Goal: Communication & Community: Answer question/provide support

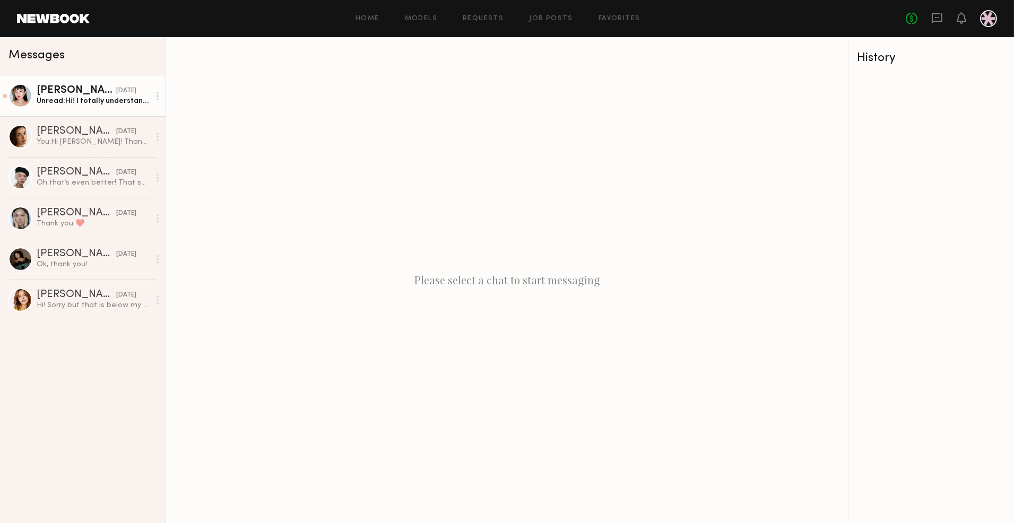
click at [125, 100] on div "Unread: Hi! I totally understand, I can cover my flight for this project if you…" at bounding box center [93, 101] width 113 height 10
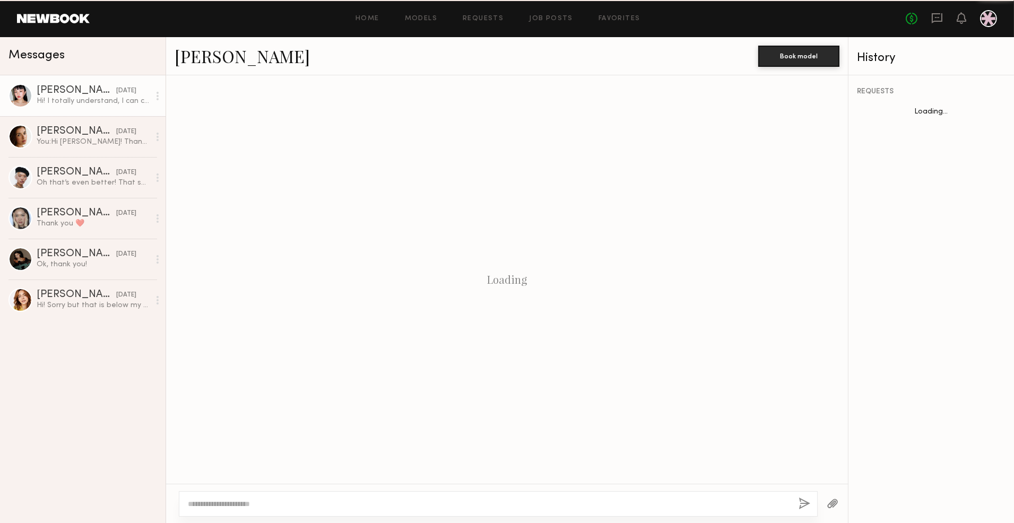
scroll to position [909, 0]
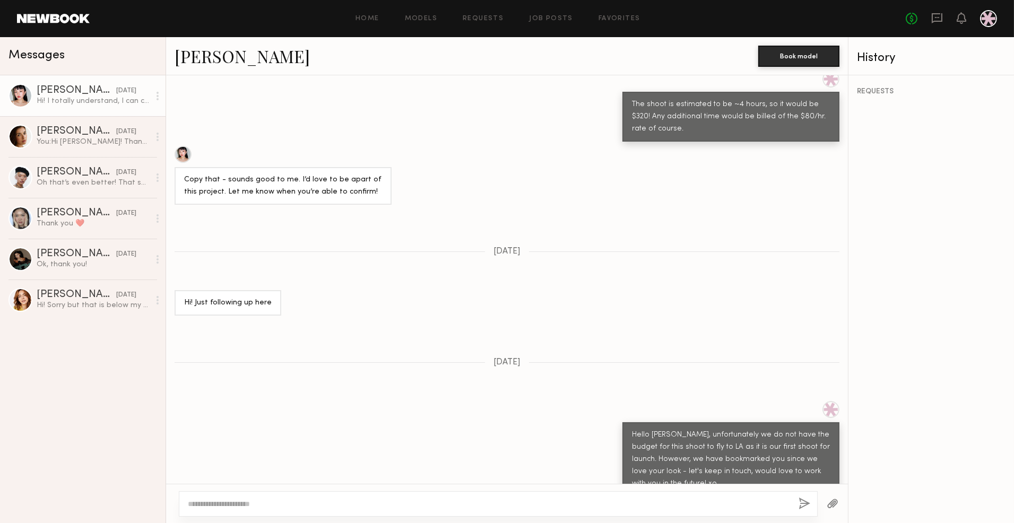
click at [81, 415] on div "Lin M. yesterday Hi! I totally understand, I can cover my flight for this proje…" at bounding box center [83, 299] width 166 height 448
click at [80, 417] on div "Lin M. yesterday Hi! I totally understand, I can cover my flight for this proje…" at bounding box center [83, 299] width 166 height 448
click at [83, 126] on div "Jasmine G." at bounding box center [77, 131] width 80 height 11
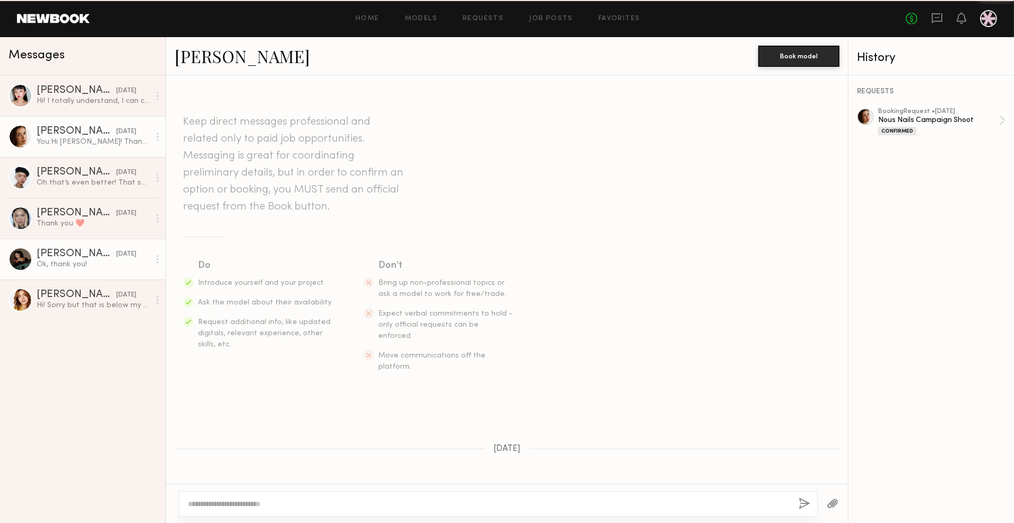
scroll to position [577, 0]
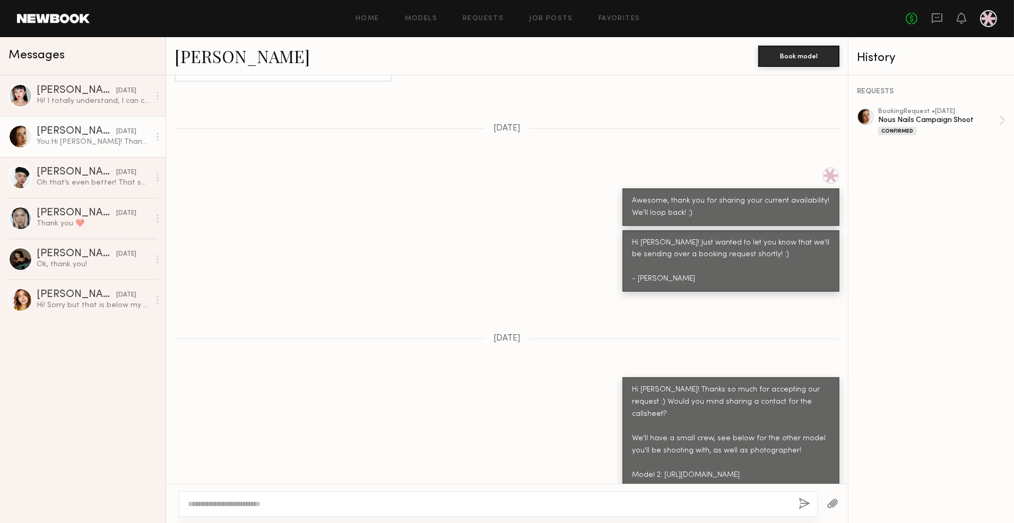
click at [82, 460] on div "Lin M. yesterday Hi! I totally understand, I can cover my flight for this proje…" at bounding box center [83, 299] width 166 height 448
click at [823, 167] on div at bounding box center [831, 175] width 17 height 17
click at [691, 167] on div at bounding box center [731, 175] width 217 height 17
click at [52, 270] on link "Ekaterina N. 08/05/2025 Ok, thank you!" at bounding box center [83, 259] width 166 height 41
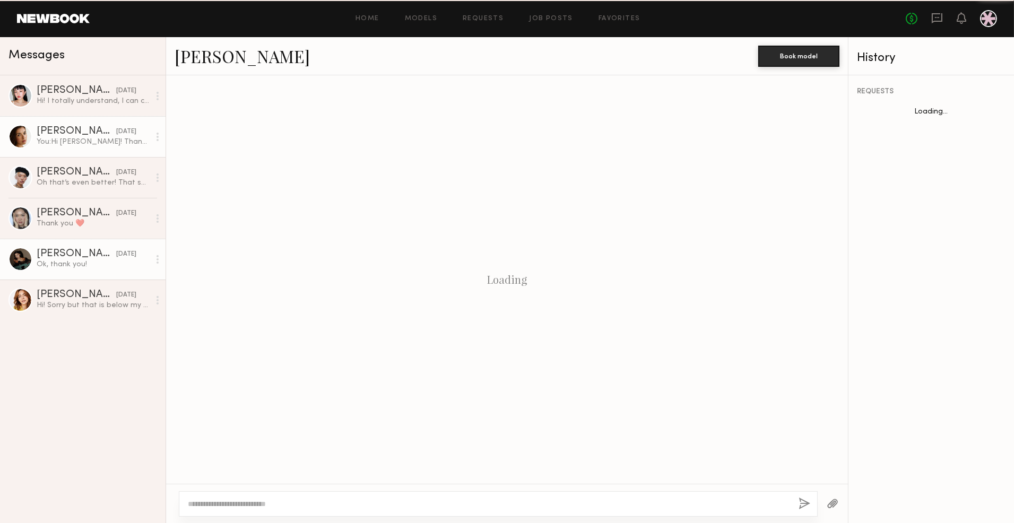
scroll to position [454, 0]
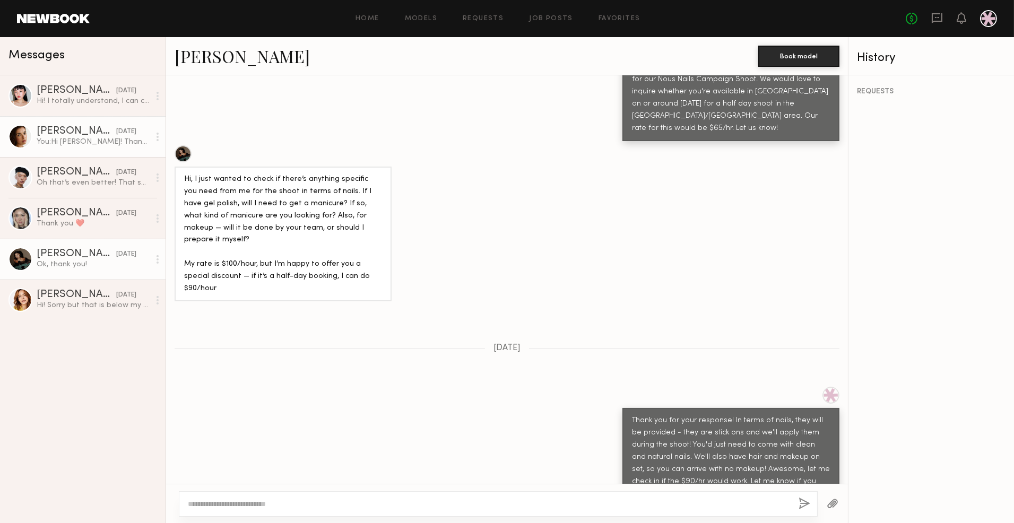
click at [77, 138] on div "You: Hi Jasmine! Thanks so much for accepting our request :) Would you mind sha…" at bounding box center [93, 142] width 113 height 10
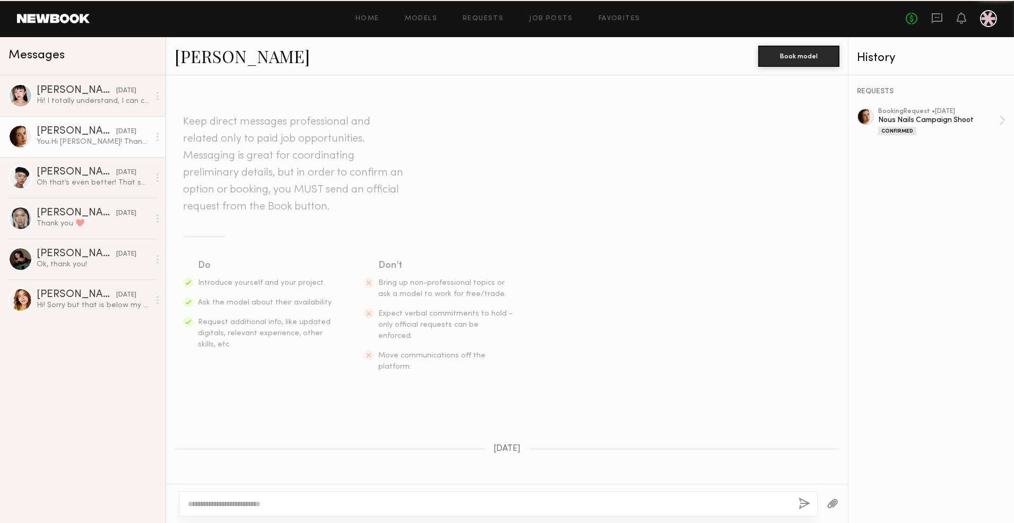
scroll to position [577, 0]
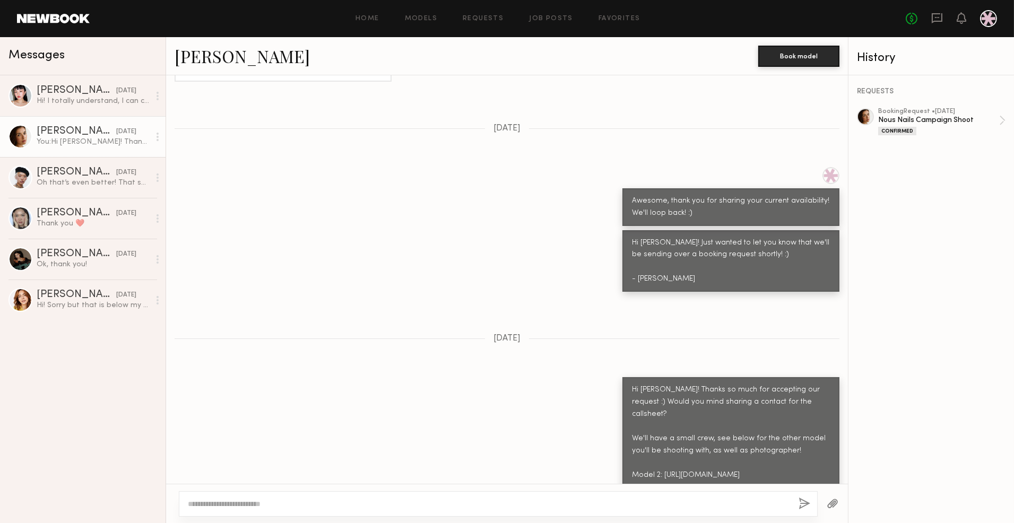
click at [333, 392] on div "Hi [PERSON_NAME]! Thanks so much for accepting our request :) Would you mind sh…" at bounding box center [507, 450] width 682 height 147
click at [329, 386] on div "Hi [PERSON_NAME]! Thanks so much for accepting our request :) Would you mind sh…" at bounding box center [507, 450] width 682 height 147
click at [923, 110] on div "booking Request • 08/05/2025" at bounding box center [938, 111] width 121 height 7
click at [105, 390] on div "Lin M. yesterday Hi! I totally understand, I can cover my flight for this proje…" at bounding box center [83, 299] width 166 height 448
click at [106, 388] on div "Lin M. yesterday Hi! I totally understand, I can cover my flight for this proje…" at bounding box center [83, 299] width 166 height 448
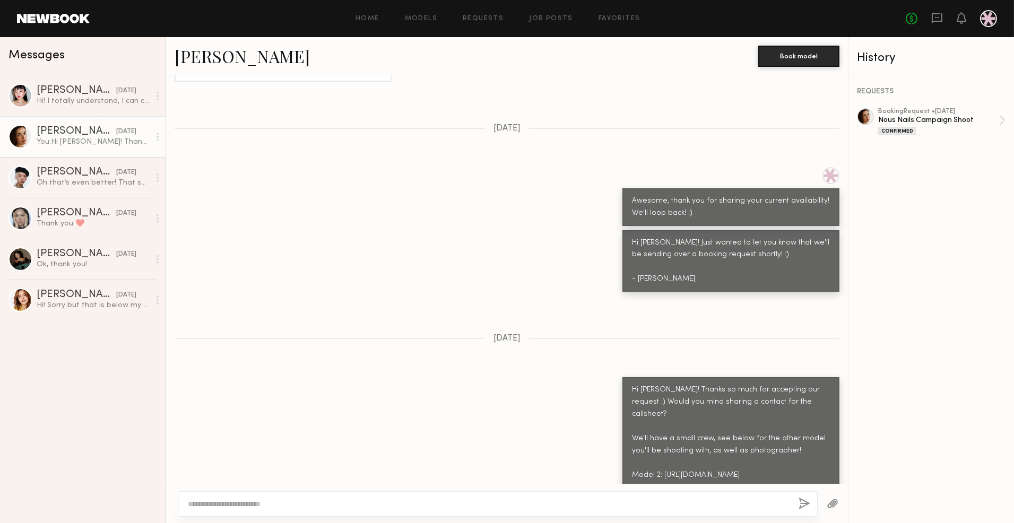
click at [104, 384] on div "Lin M. yesterday Hi! I totally understand, I can cover my flight for this proje…" at bounding box center [83, 299] width 166 height 448
click at [936, 137] on div "REQUESTS booking Request • 08/05/2025 Nous Nails Campaign Shoot Confirmed" at bounding box center [932, 299] width 166 height 448
click at [938, 126] on div "Confirmed" at bounding box center [938, 130] width 121 height 9
click at [452, 180] on div "Awesome, thank you for sharing your current availability! We'll loop back! :)" at bounding box center [507, 196] width 682 height 59
click at [114, 97] on div "Hi! I totally understand, I can cover my flight for this project if you’re stil…" at bounding box center [93, 101] width 113 height 10
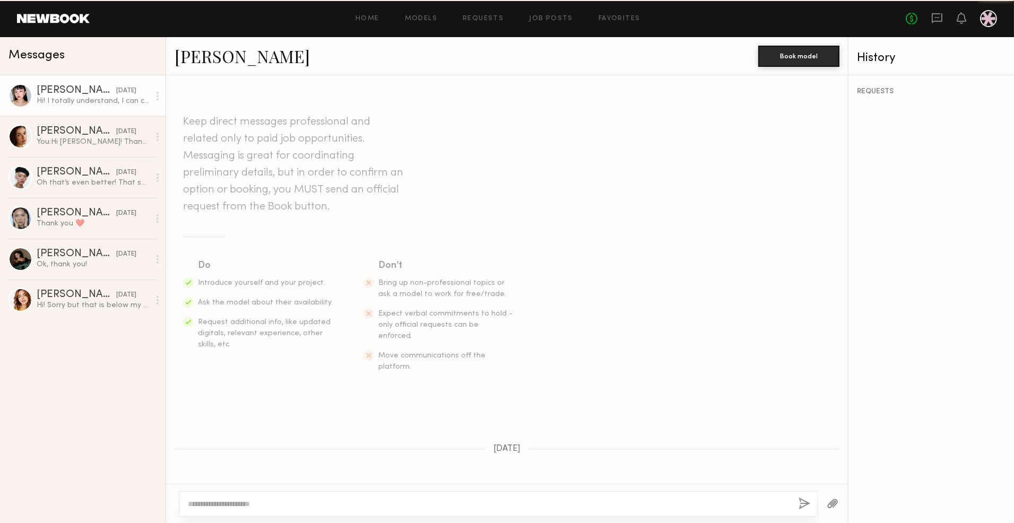
scroll to position [909, 0]
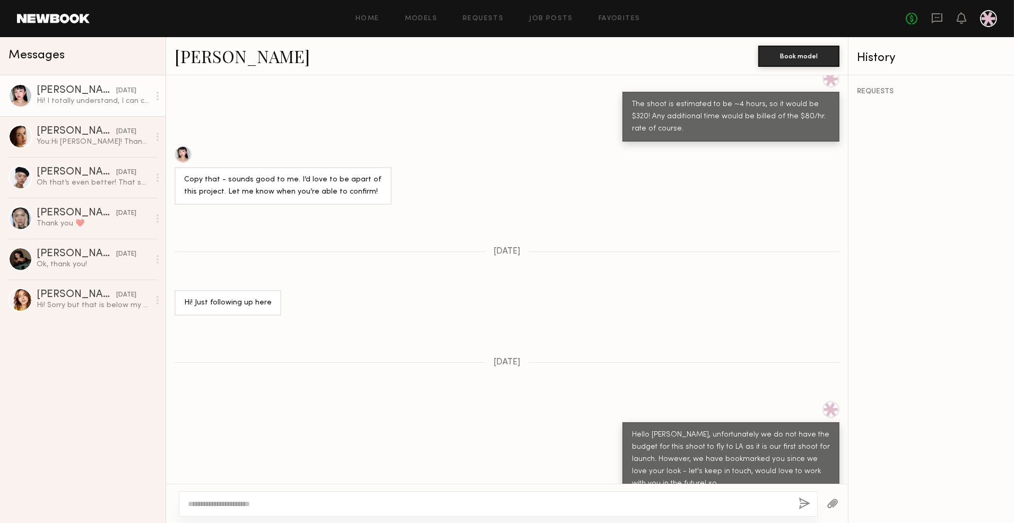
click at [73, 430] on div "Lin M. yesterday Hi! I totally understand, I can cover my flight for this proje…" at bounding box center [83, 299] width 166 height 448
click at [64, 438] on div "Lin M. yesterday Hi! I totally understand, I can cover my flight for this proje…" at bounding box center [83, 299] width 166 height 448
click at [65, 228] on div "Thank you ❤️" at bounding box center [93, 224] width 113 height 10
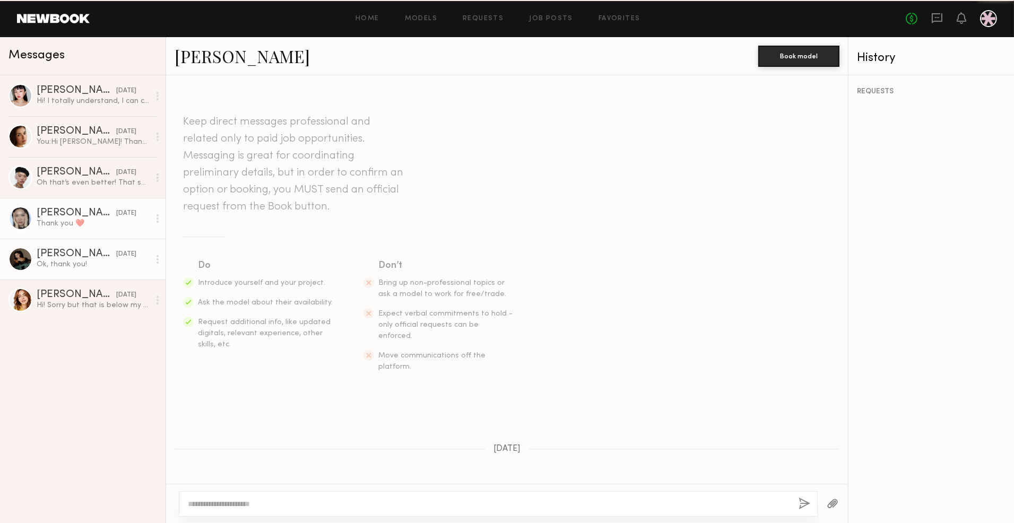
scroll to position [369, 0]
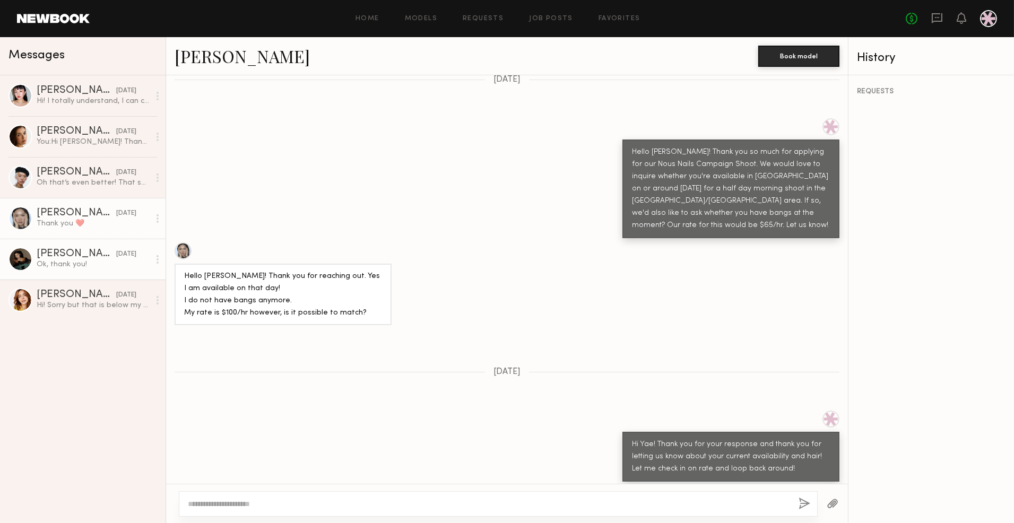
click at [75, 257] on div "Ekaterina N." at bounding box center [77, 254] width 80 height 11
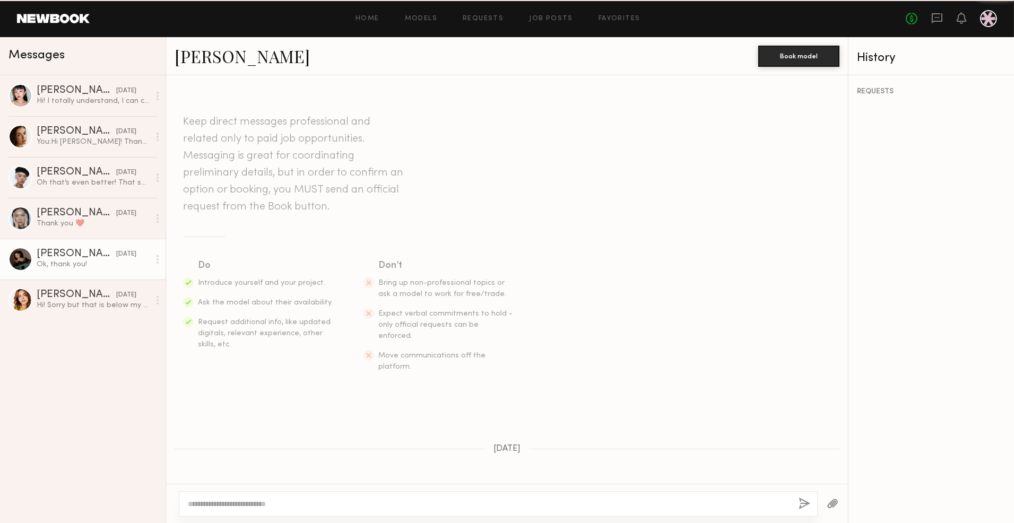
scroll to position [454, 0]
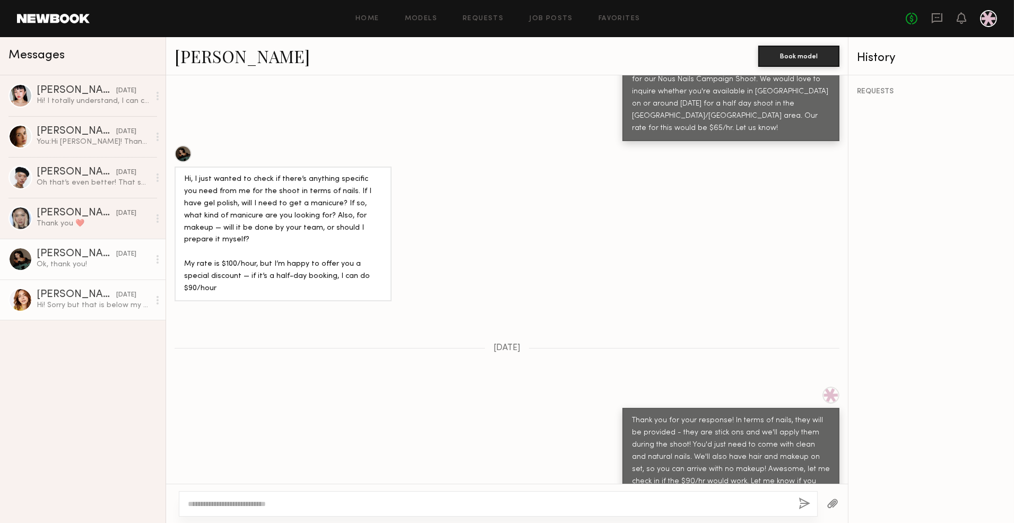
click at [77, 310] on div "Hi! Sorry but that is below my rate." at bounding box center [93, 305] width 113 height 10
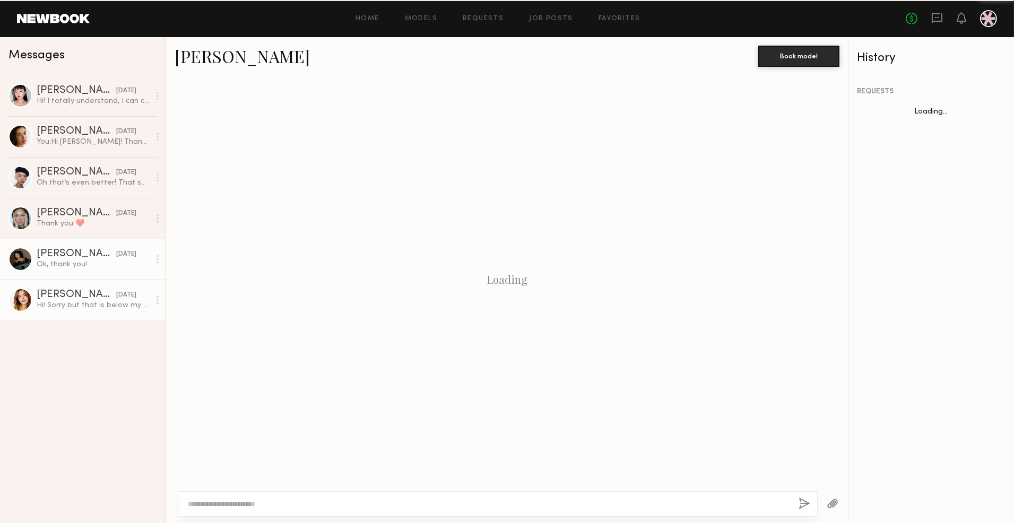
scroll to position [114, 0]
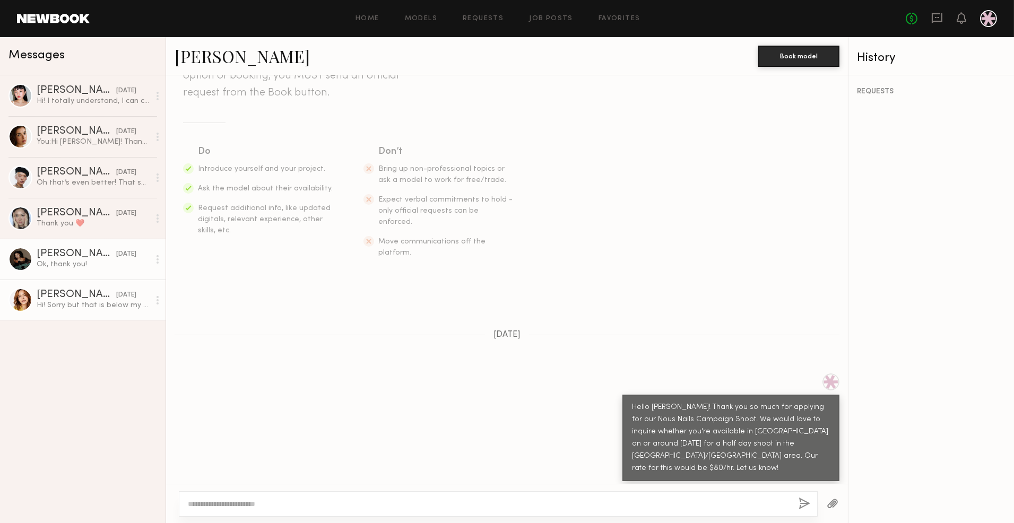
click at [93, 250] on div "Ekaterina N." at bounding box center [77, 254] width 80 height 11
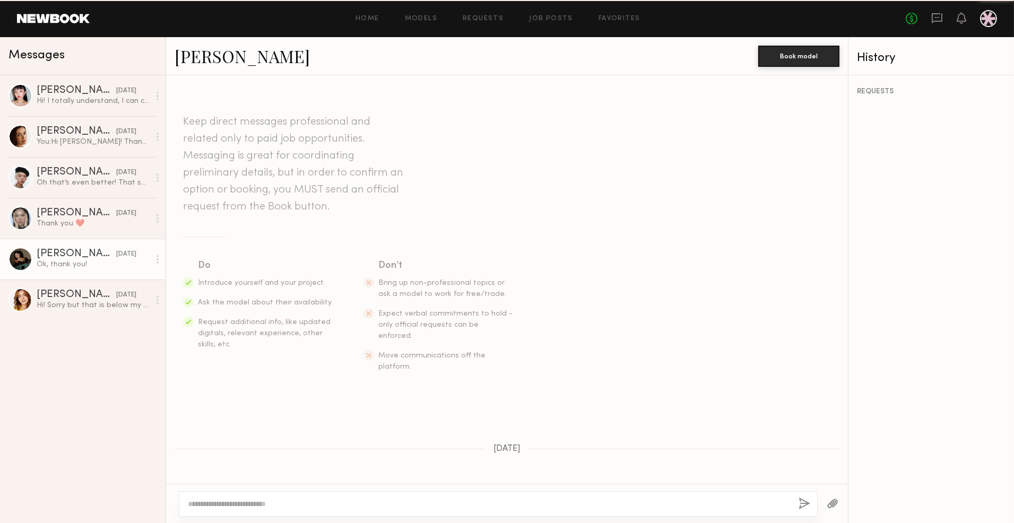
scroll to position [454, 0]
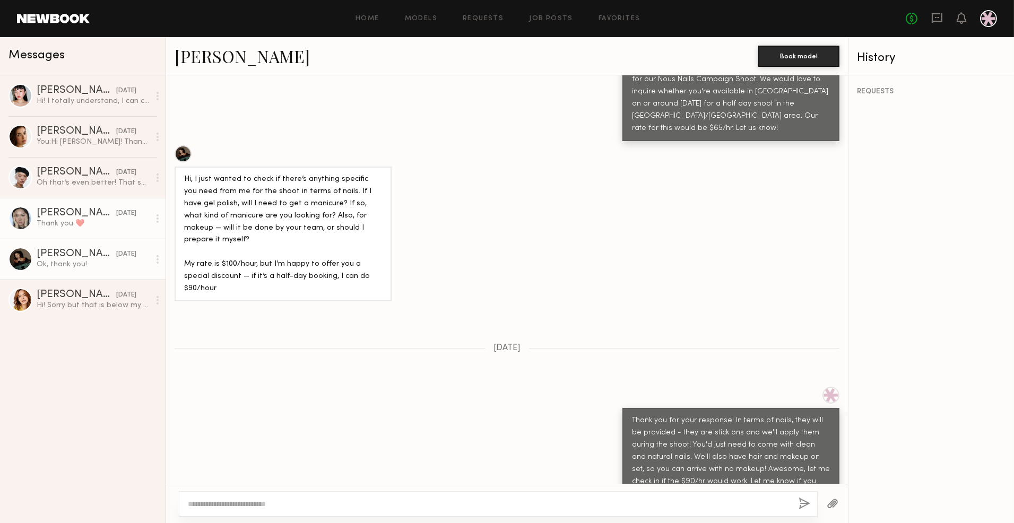
click at [89, 223] on div "Thank you ❤️" at bounding box center [93, 224] width 113 height 10
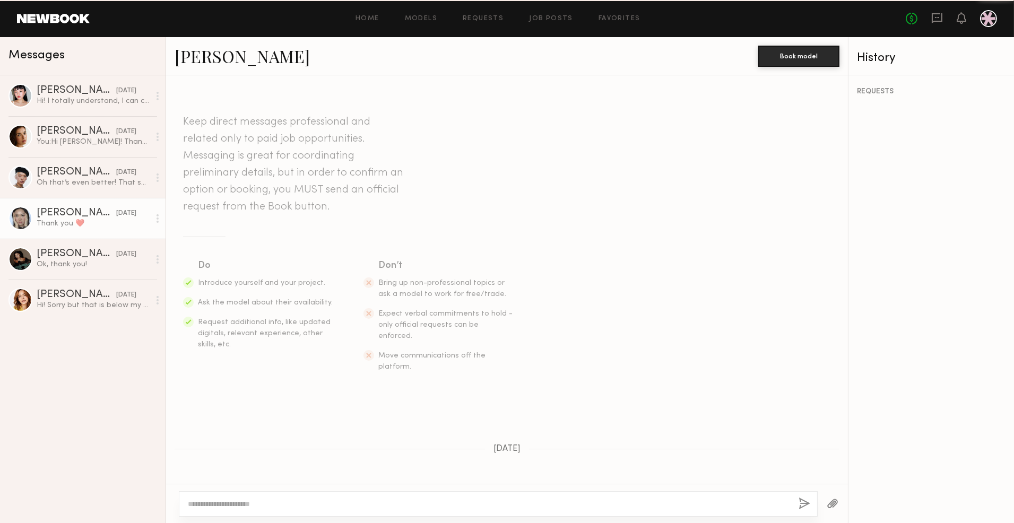
scroll to position [369, 0]
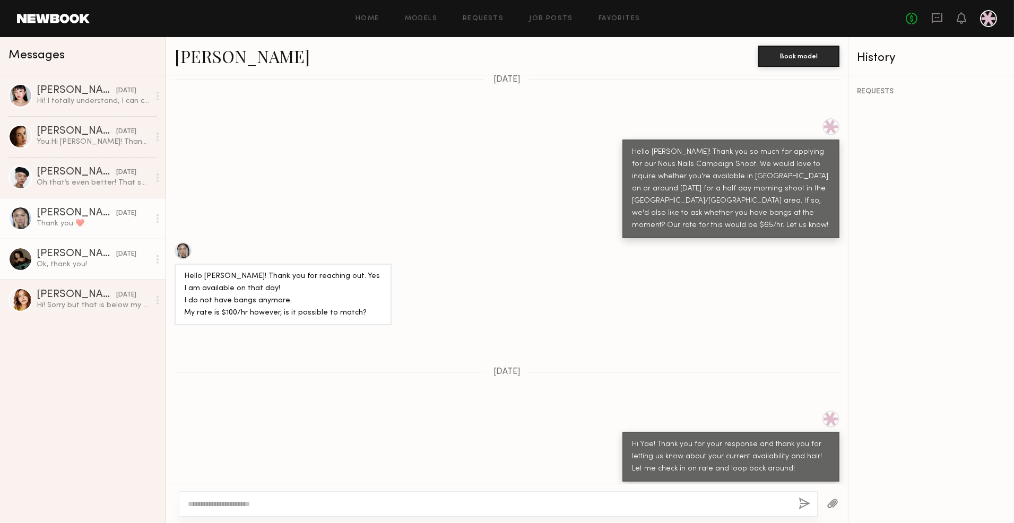
click at [89, 257] on div "Ekaterina N." at bounding box center [77, 254] width 80 height 11
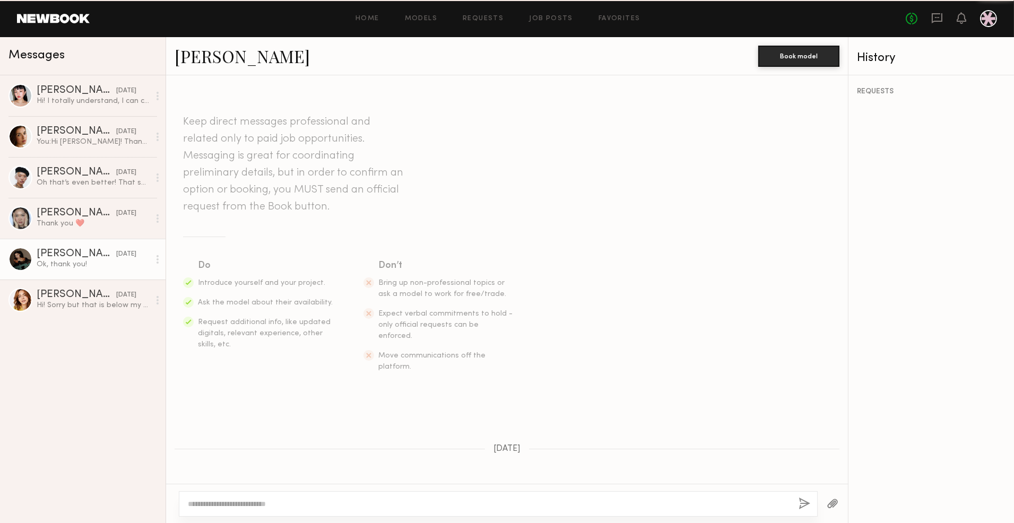
scroll to position [454, 0]
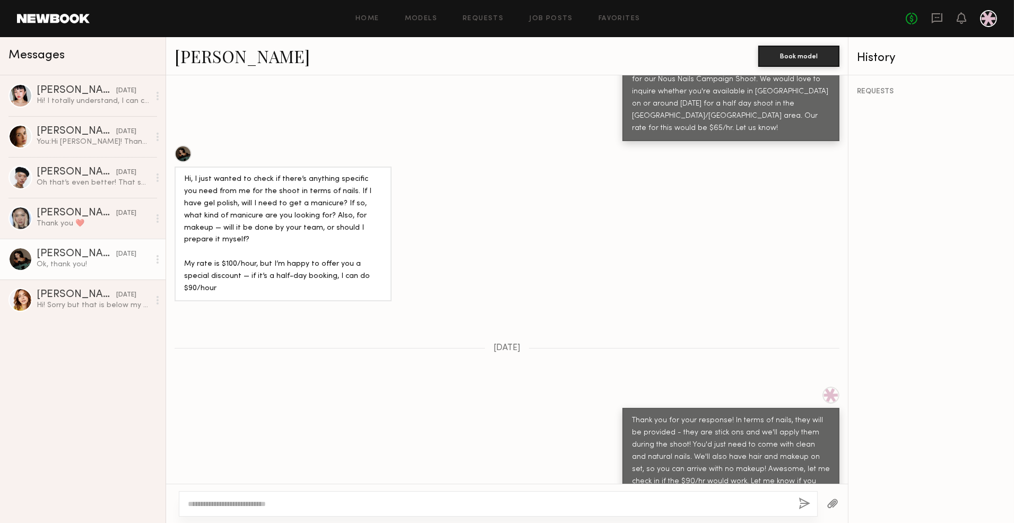
click at [79, 418] on div "Lin M. yesterday Hi! I totally understand, I can cover my flight for this proje…" at bounding box center [83, 299] width 166 height 448
click at [82, 256] on div "Ekaterina N." at bounding box center [77, 254] width 80 height 11
click at [99, 411] on div "Lin M. yesterday Hi! I totally understand, I can cover my flight for this proje…" at bounding box center [83, 299] width 166 height 448
click at [67, 137] on div "You: Hi Jasmine! Thanks so much for accepting our request :) Would you mind sha…" at bounding box center [93, 142] width 113 height 10
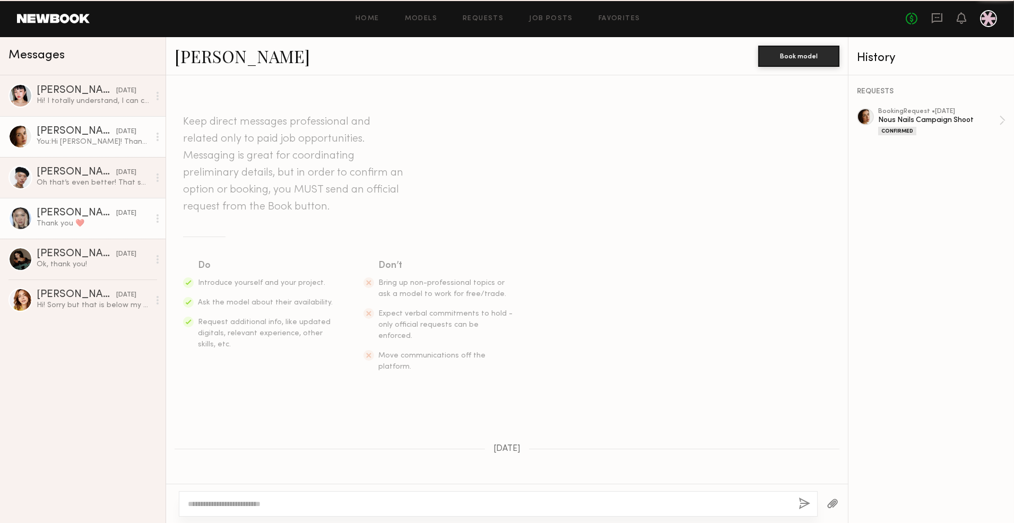
scroll to position [577, 0]
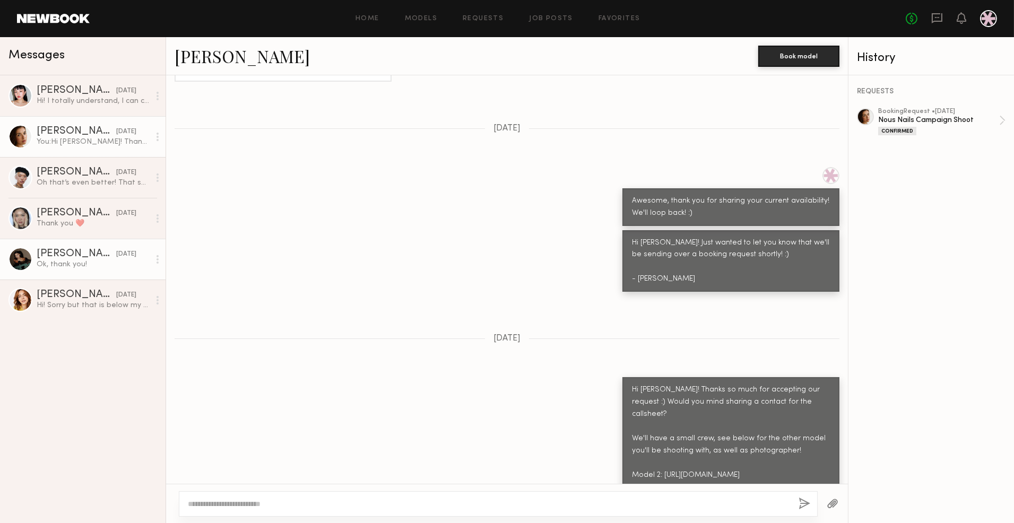
click at [97, 256] on div "Ekaterina N." at bounding box center [77, 254] width 80 height 11
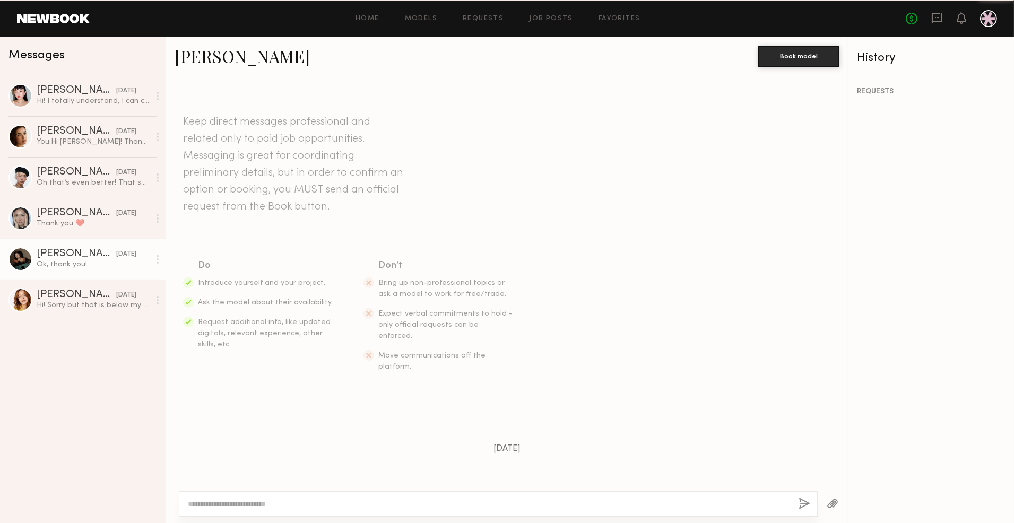
scroll to position [454, 0]
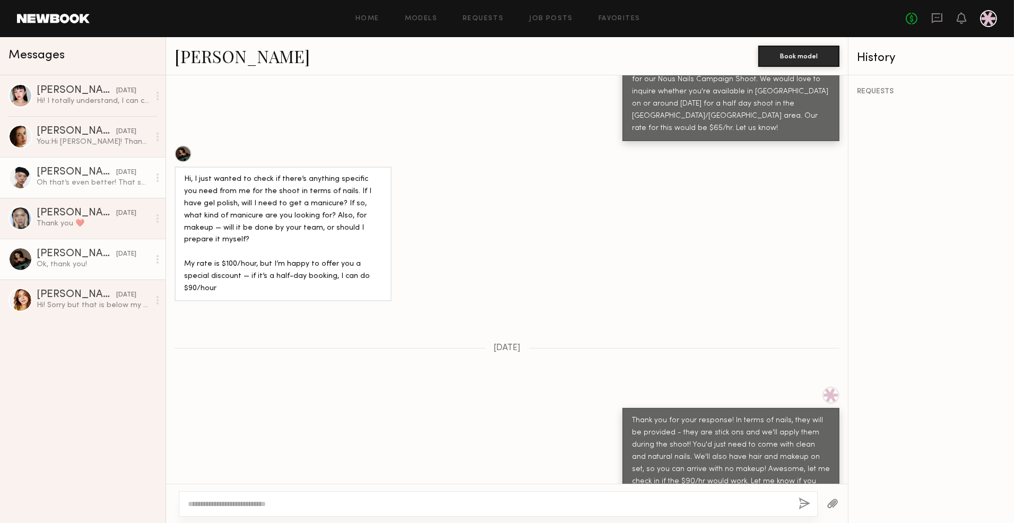
click at [66, 177] on div "Angel L." at bounding box center [77, 172] width 80 height 11
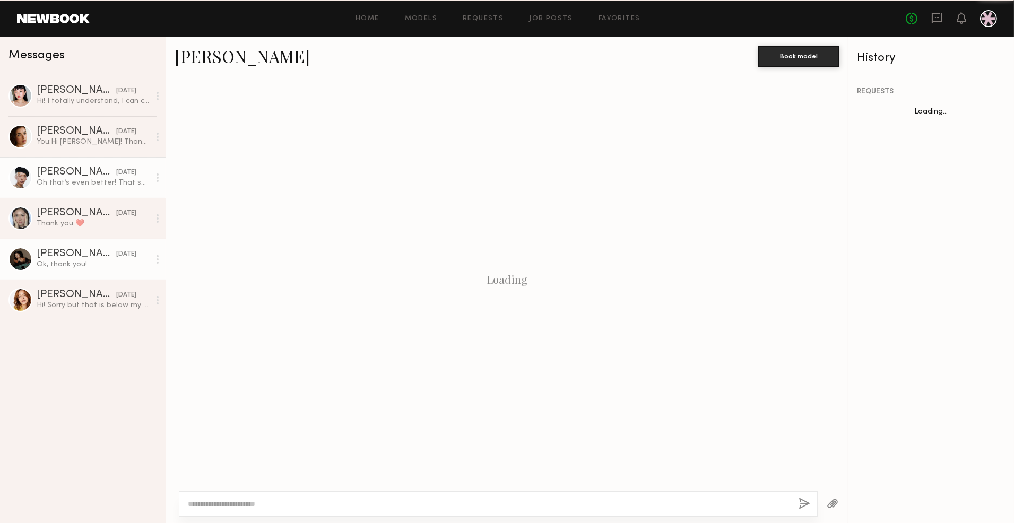
scroll to position [882, 0]
click at [77, 257] on div "Ekaterina N." at bounding box center [77, 254] width 80 height 11
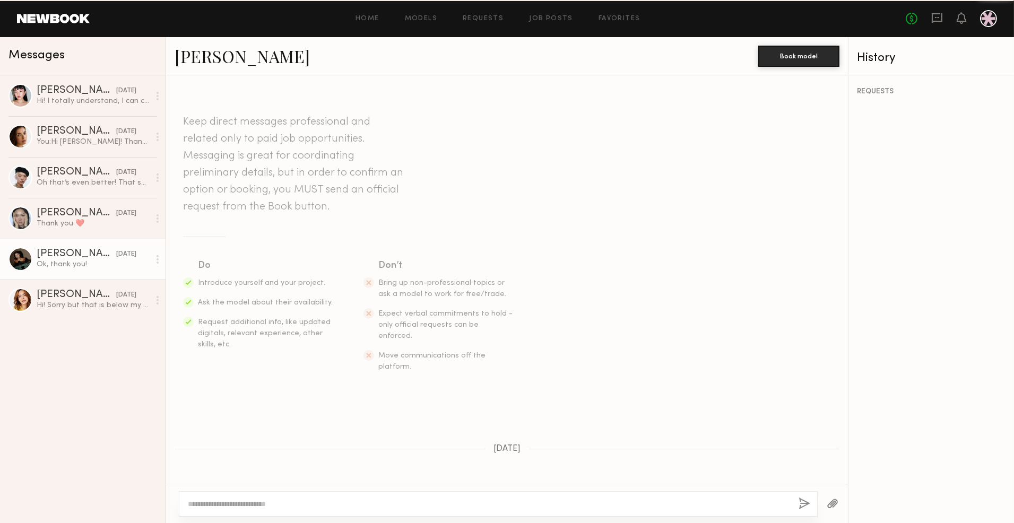
scroll to position [454, 0]
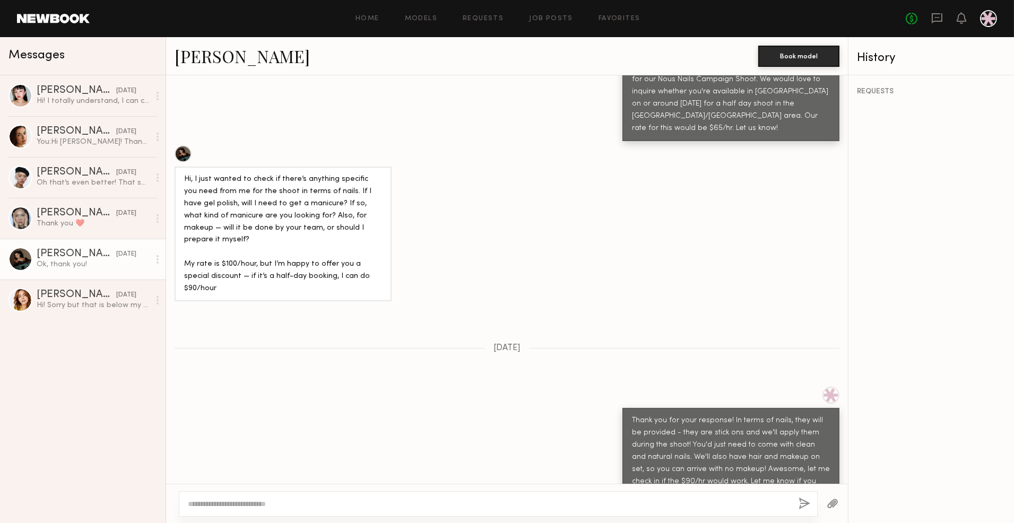
click at [229, 58] on link "Ekaterina N." at bounding box center [242, 56] width 135 height 23
click at [56, 139] on div "You: Hi Jasmine! Thanks so much for accepting our request :) Would you mind sha…" at bounding box center [93, 142] width 113 height 10
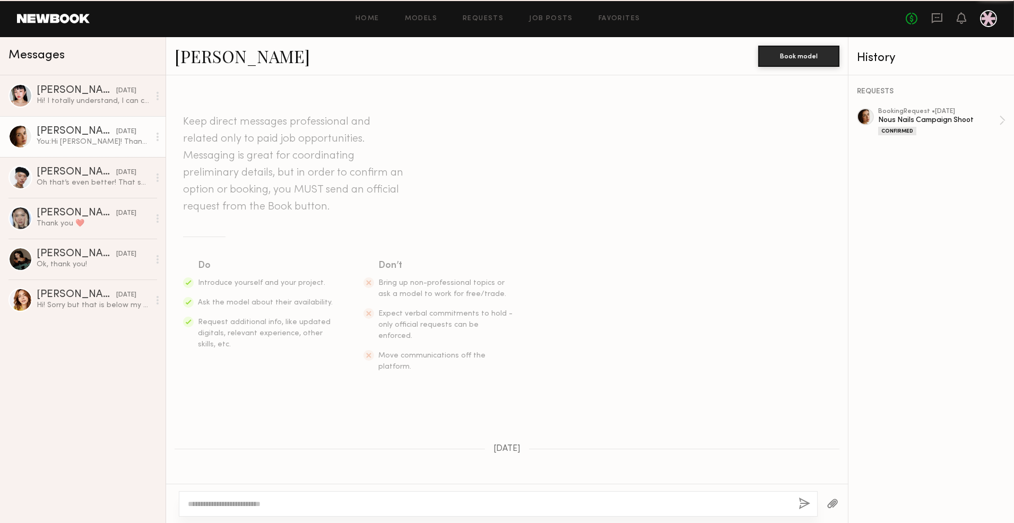
scroll to position [577, 0]
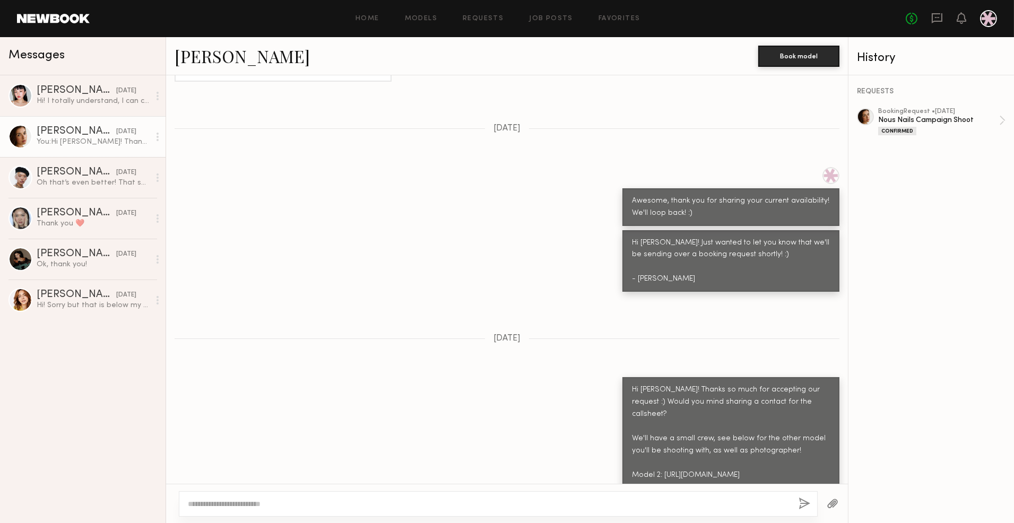
click at [206, 60] on link "Jasmine G." at bounding box center [242, 56] width 135 height 23
click at [92, 300] on div "Hi! Sorry but that is below my rate." at bounding box center [93, 305] width 113 height 10
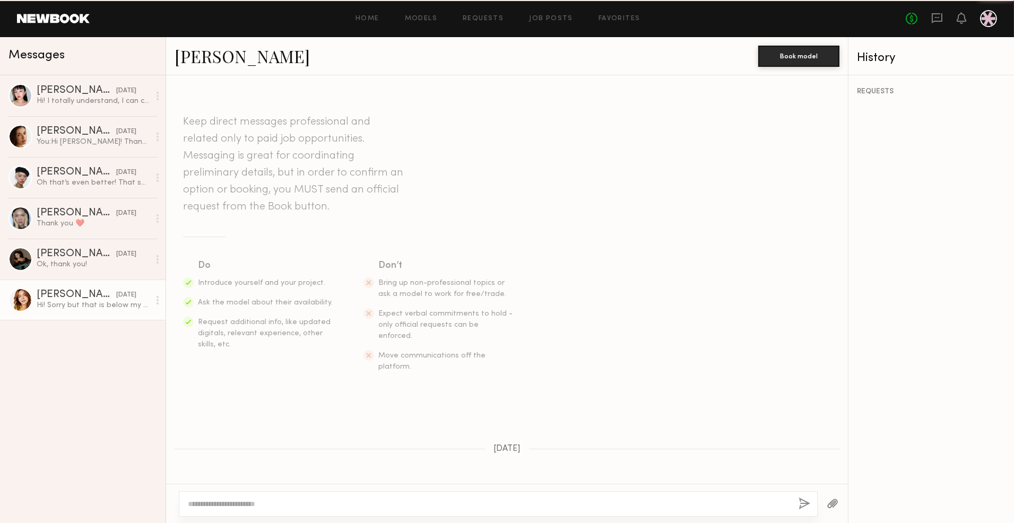
scroll to position [114, 0]
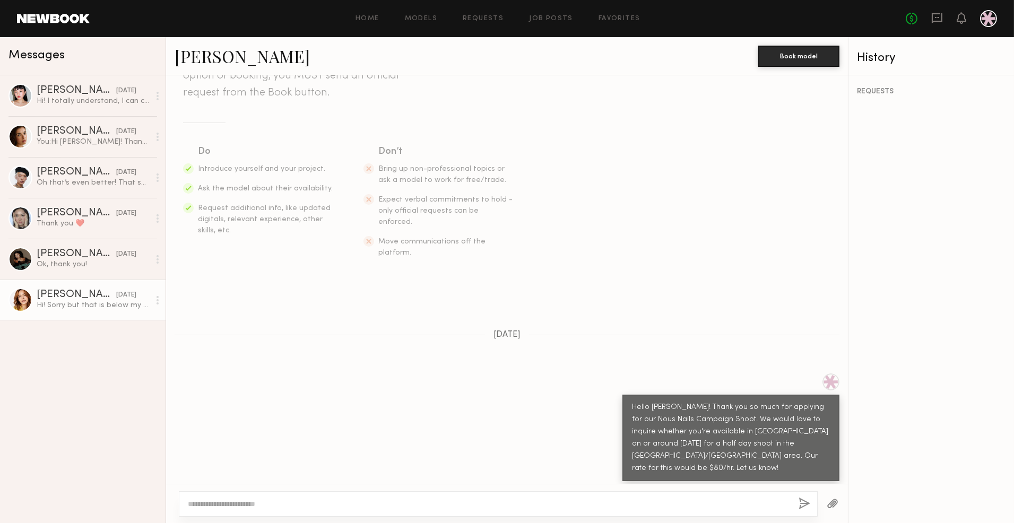
click at [133, 390] on div "Lin M. yesterday Hi! I totally understand, I can cover my flight for this proje…" at bounding box center [83, 299] width 166 height 448
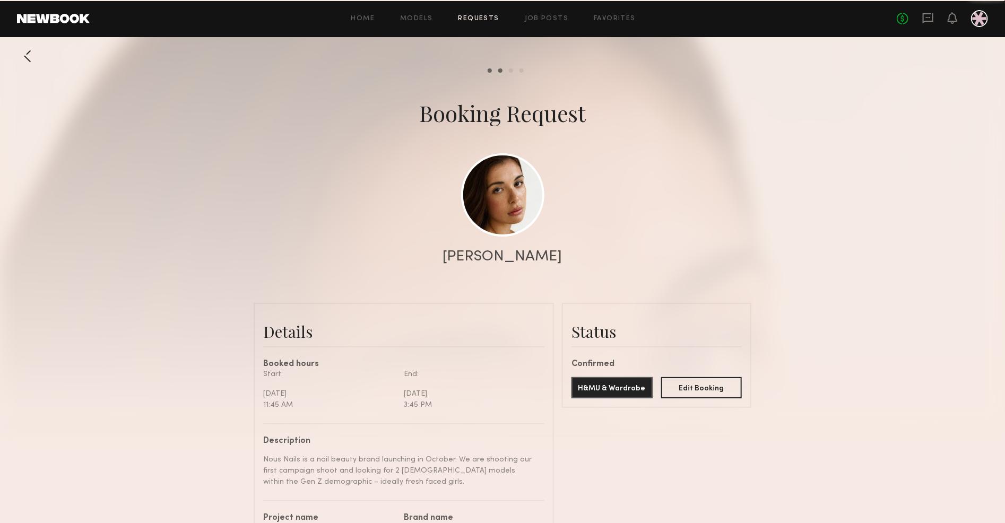
scroll to position [974, 0]
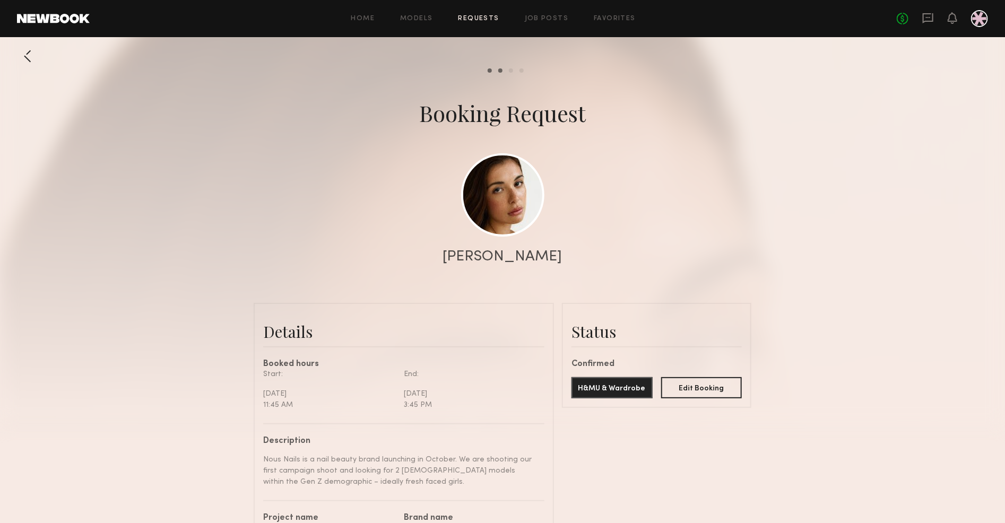
drag, startPoint x: 884, startPoint y: 148, endPoint x: 893, endPoint y: 140, distance: 12.0
click at [884, 148] on div at bounding box center [502, 212] width 1005 height 425
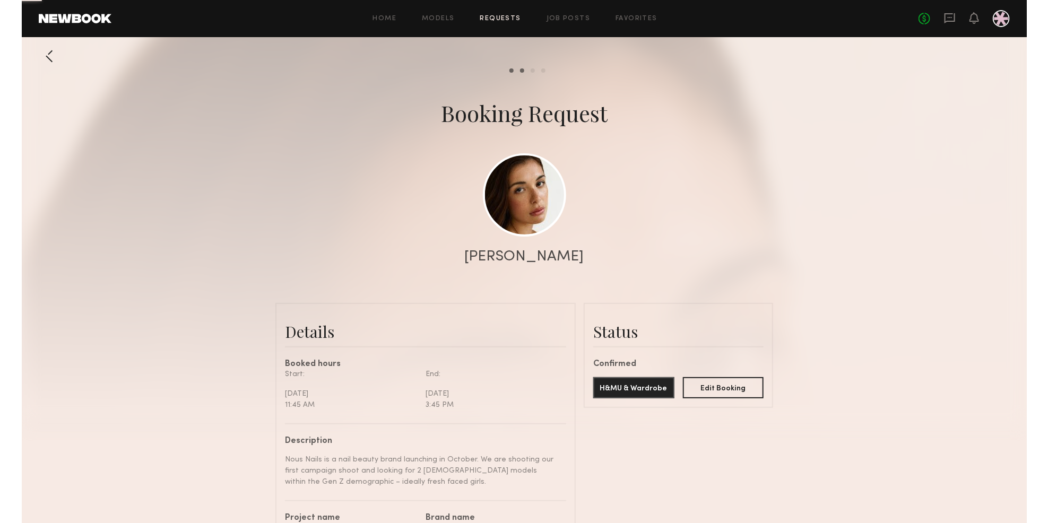
scroll to position [53, 0]
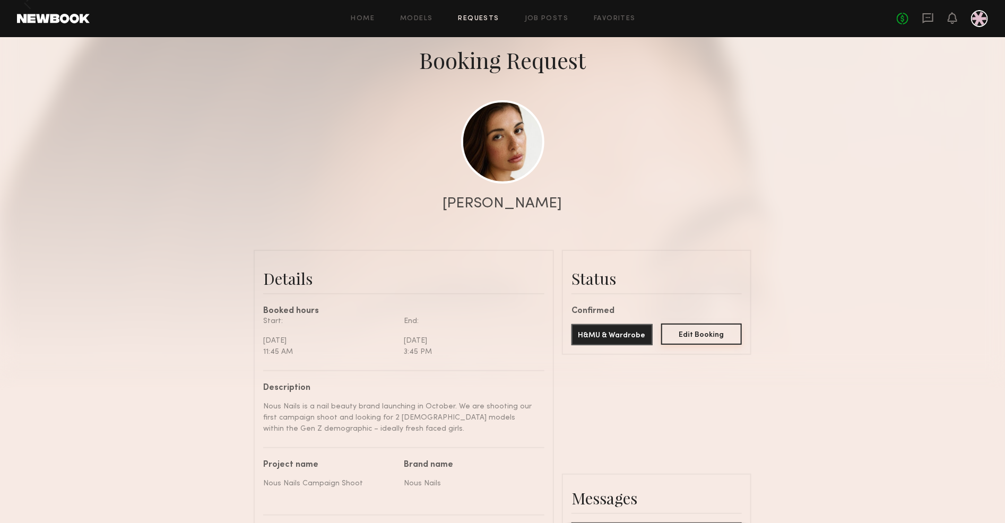
click at [720, 342] on button "Edit Booking" at bounding box center [701, 334] width 81 height 21
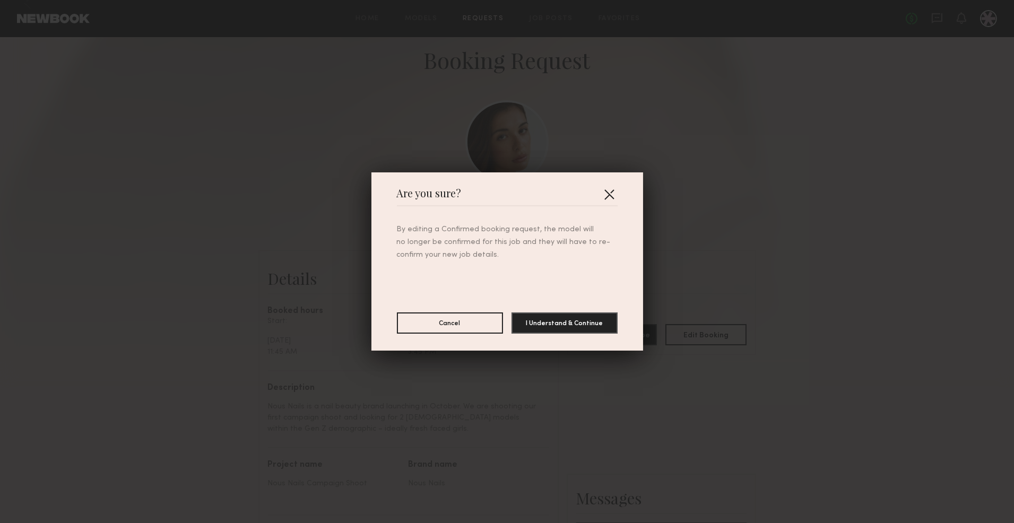
click at [609, 195] on button "button" at bounding box center [609, 194] width 17 height 17
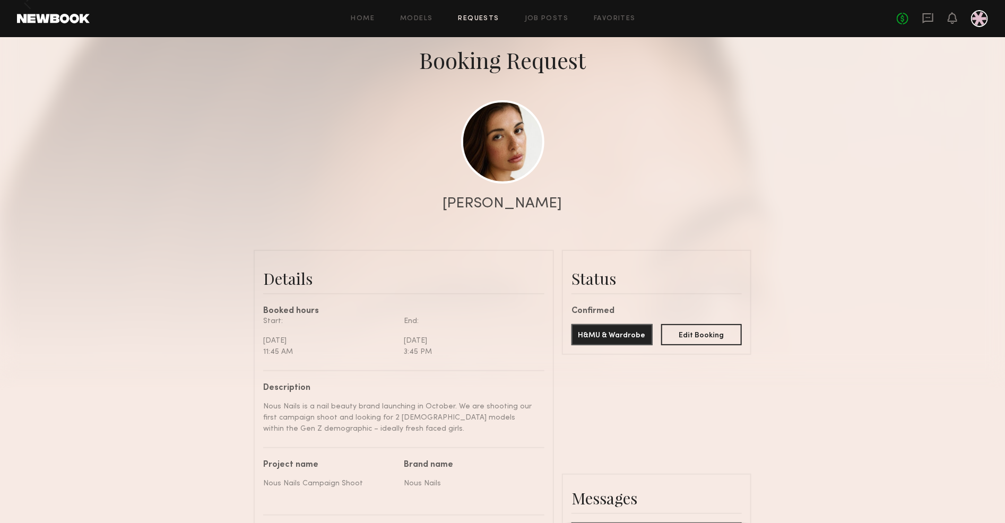
click at [948, 186] on div at bounding box center [502, 159] width 1005 height 425
drag, startPoint x: 881, startPoint y: 191, endPoint x: 888, endPoint y: 190, distance: 6.9
click at [881, 191] on div at bounding box center [502, 159] width 1005 height 425
click at [828, 79] on div at bounding box center [502, 159] width 1005 height 425
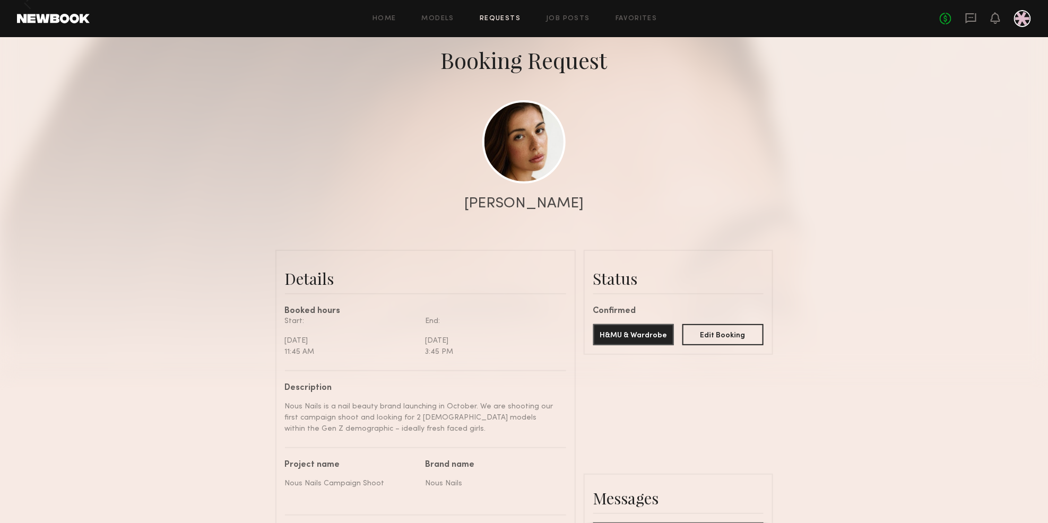
drag, startPoint x: 801, startPoint y: 167, endPoint x: 707, endPoint y: 163, distance: 94.0
click at [795, 167] on div at bounding box center [524, 159] width 1048 height 425
drag, startPoint x: 900, startPoint y: 176, endPoint x: 960, endPoint y: 152, distance: 65.2
click at [902, 175] on div at bounding box center [524, 159] width 1048 height 425
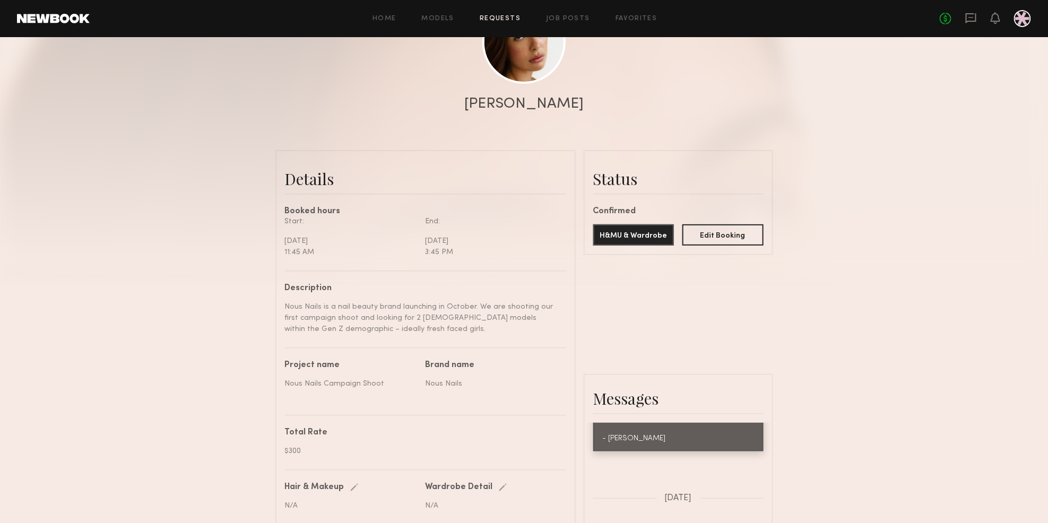
scroll to position [537, 0]
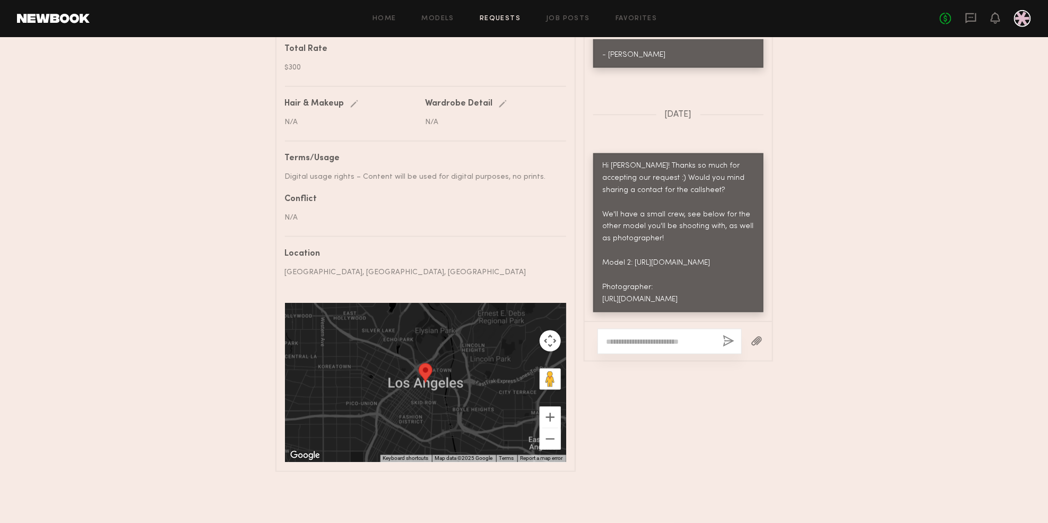
click at [650, 336] on div at bounding box center [670, 341] width 144 height 25
drag, startPoint x: 865, startPoint y: 226, endPoint x: 865, endPoint y: 220, distance: 5.8
click at [643, 346] on textarea at bounding box center [661, 341] width 108 height 11
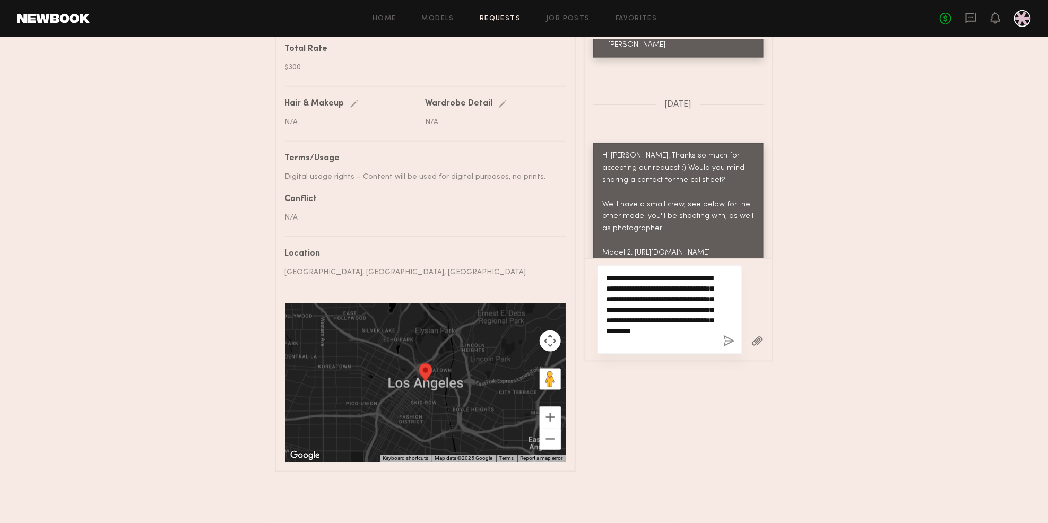
click at [666, 314] on textarea "**********" at bounding box center [661, 310] width 109 height 74
drag, startPoint x: 658, startPoint y: 310, endPoint x: 678, endPoint y: 325, distance: 25.1
click at [678, 325] on textarea "**********" at bounding box center [661, 310] width 109 height 74
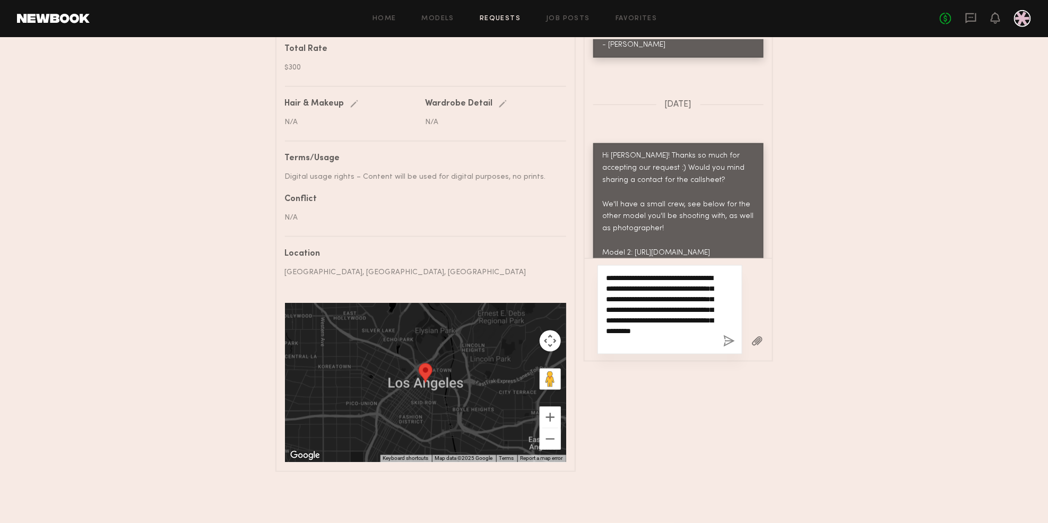
drag, startPoint x: 663, startPoint y: 297, endPoint x: 663, endPoint y: 323, distance: 26.0
click at [663, 323] on textarea "**********" at bounding box center [661, 310] width 109 height 74
click at [662, 321] on textarea "**********" at bounding box center [661, 310] width 109 height 74
drag, startPoint x: 637, startPoint y: 319, endPoint x: 692, endPoint y: 334, distance: 56.0
click at [692, 334] on textarea "**********" at bounding box center [661, 310] width 109 height 74
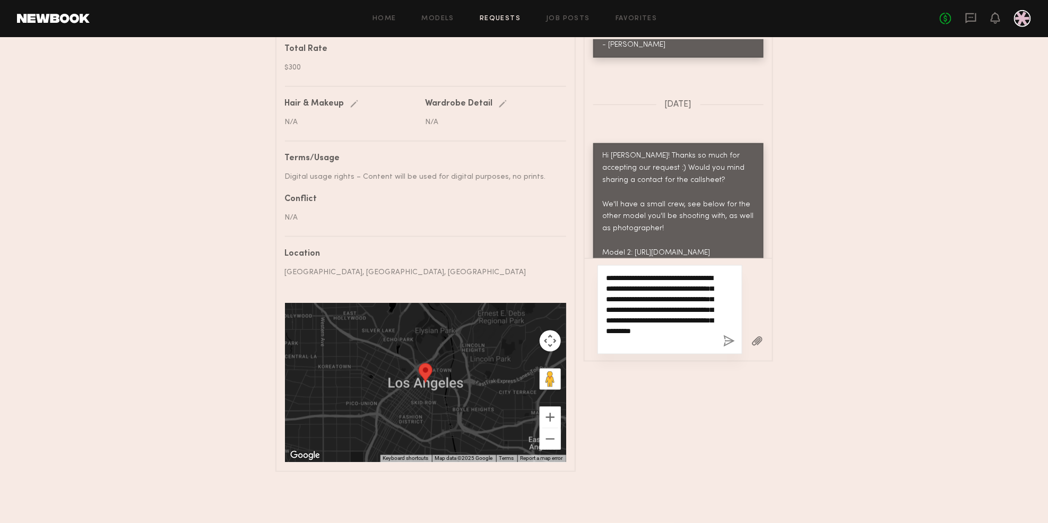
click at [692, 334] on textarea "**********" at bounding box center [661, 310] width 109 height 74
click at [702, 344] on textarea "**********" at bounding box center [661, 310] width 109 height 74
click at [695, 345] on textarea "**********" at bounding box center [661, 310] width 109 height 74
click at [685, 334] on textarea "**********" at bounding box center [661, 304] width 109 height 85
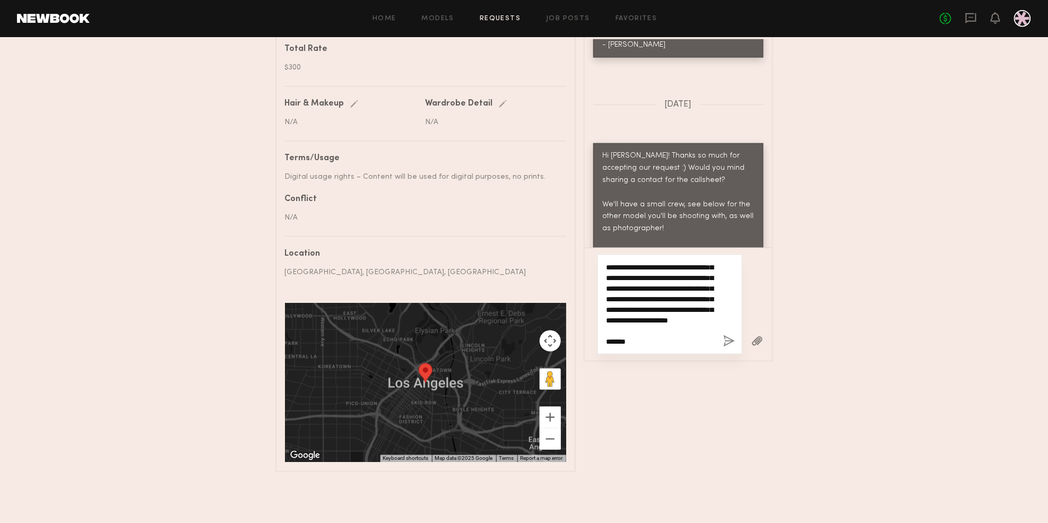
scroll to position [83, 0]
type textarea "**********"
click at [722, 341] on div "**********" at bounding box center [670, 305] width 145 height 100
click at [729, 341] on button "button" at bounding box center [729, 341] width 12 height 13
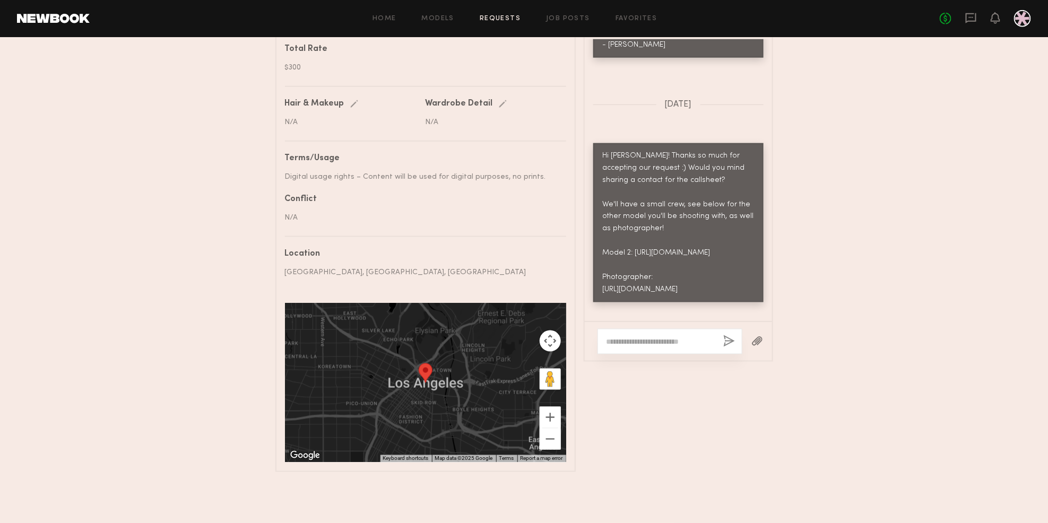
scroll to position [0, 0]
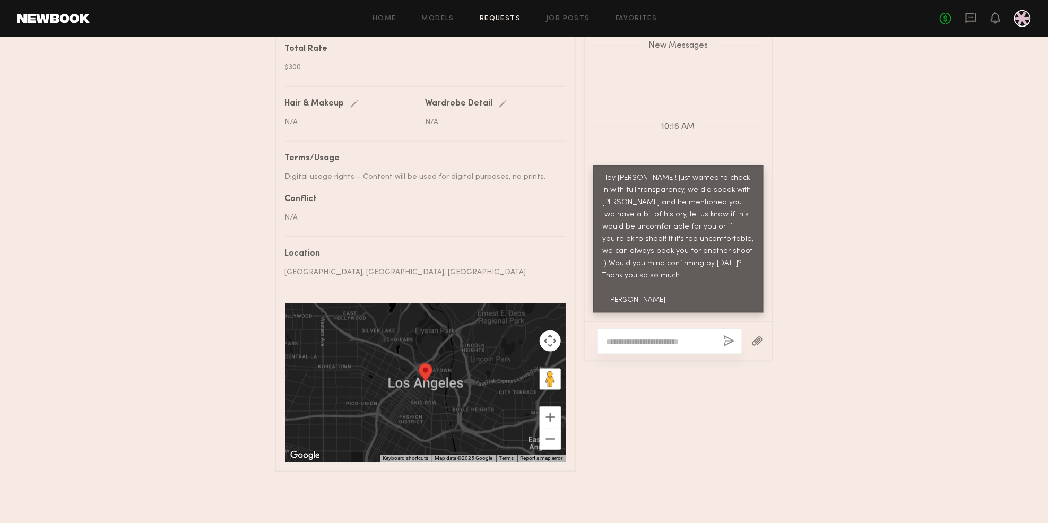
drag, startPoint x: 860, startPoint y: 270, endPoint x: 846, endPoint y: 270, distance: 14.3
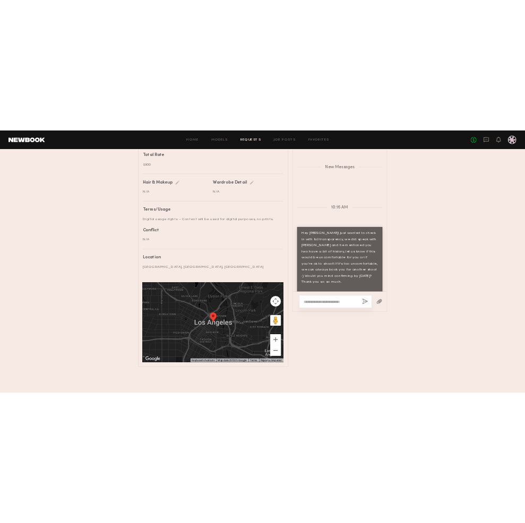
scroll to position [1287, 0]
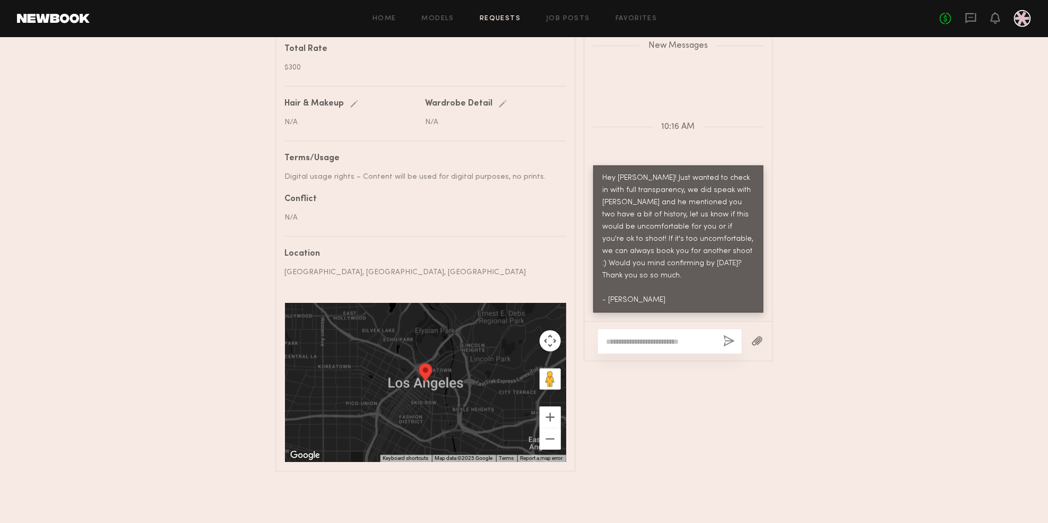
drag, startPoint x: 853, startPoint y: 277, endPoint x: 856, endPoint y: 272, distance: 5.5
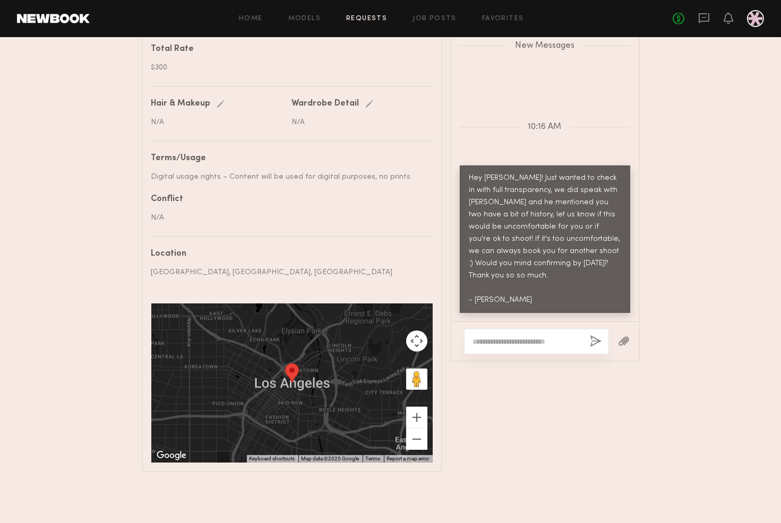
click at [555, 443] on div "Messages Keep direct messages professional and related only to paid job opportu…" at bounding box center [544, 231] width 189 height 482
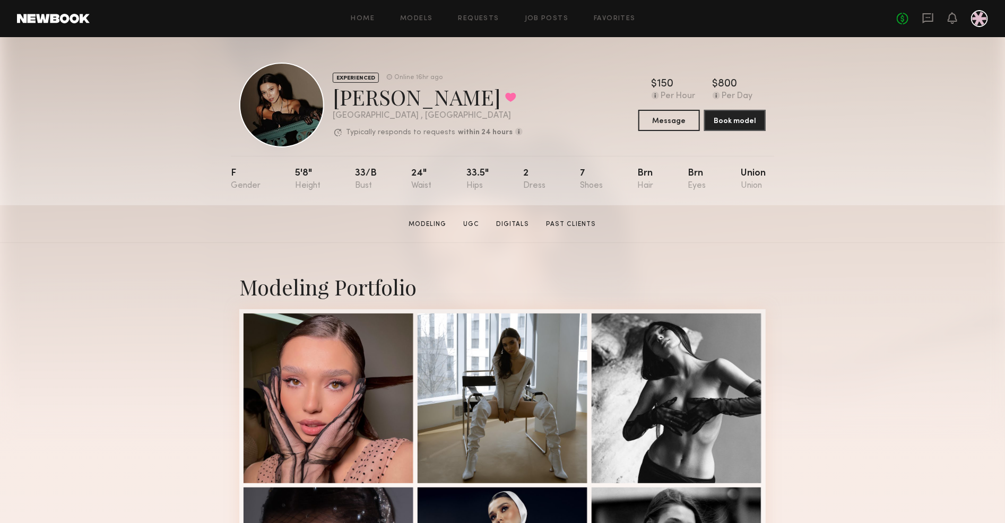
drag, startPoint x: 142, startPoint y: 297, endPoint x: 149, endPoint y: 278, distance: 20.5
drag, startPoint x: 79, startPoint y: 309, endPoint x: 220, endPoint y: 122, distance: 234.9
